Goal: Find specific page/section: Find specific page/section

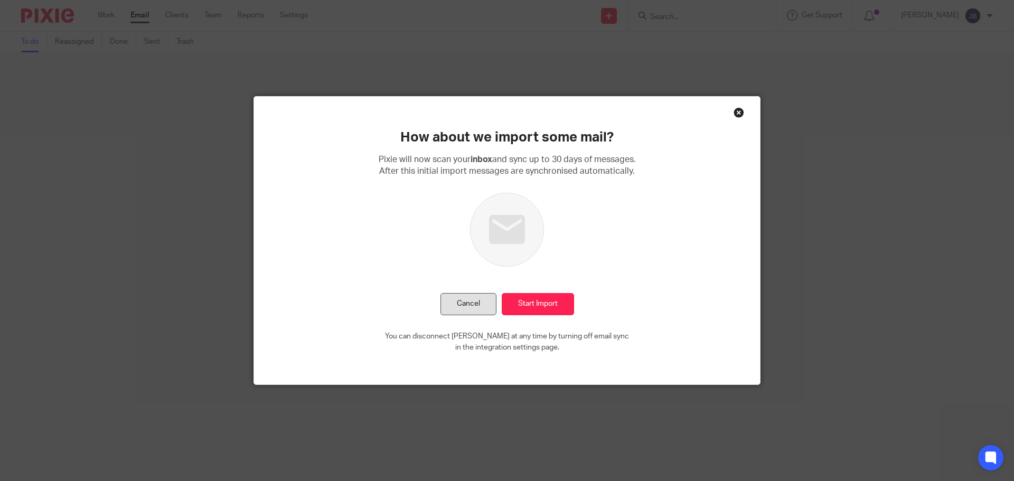
click at [467, 307] on button "Cancel" at bounding box center [468, 304] width 56 height 23
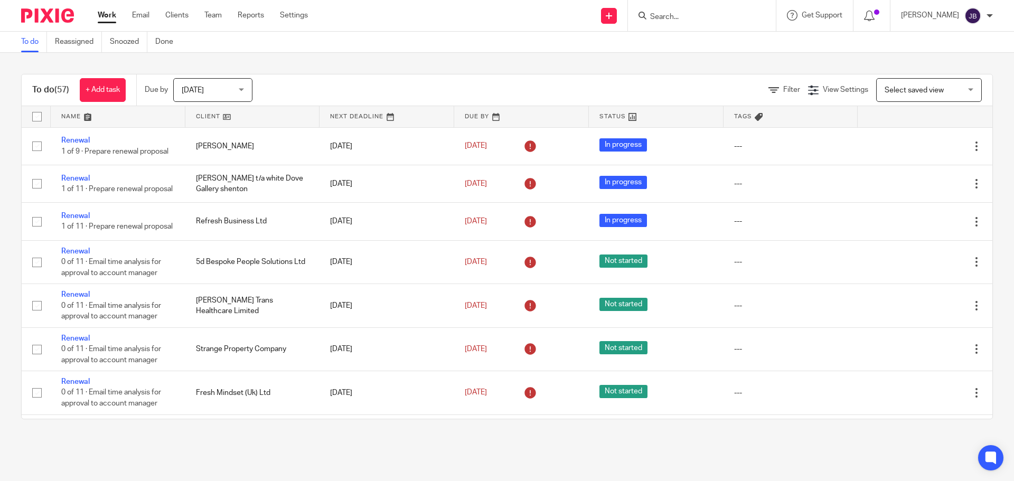
click at [698, 21] on input "Search" at bounding box center [696, 18] width 95 height 10
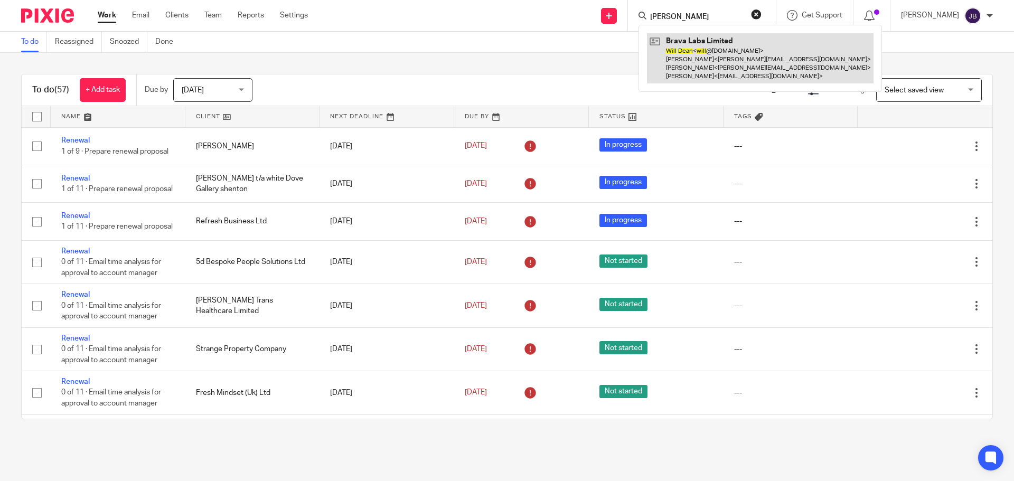
type input "will dean"
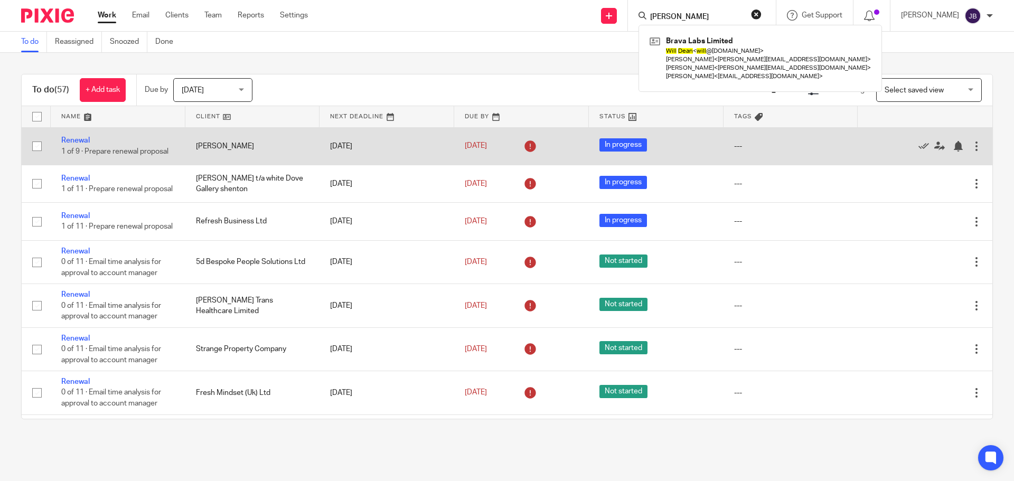
drag, startPoint x: 713, startPoint y: 65, endPoint x: 594, endPoint y: 158, distance: 151.1
click at [713, 64] on link at bounding box center [760, 58] width 226 height 50
